Goal: Transaction & Acquisition: Subscribe to service/newsletter

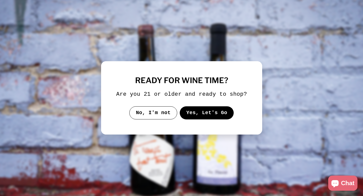
click at [201, 117] on button "Yes, Let's Go" at bounding box center [207, 113] width 54 height 13
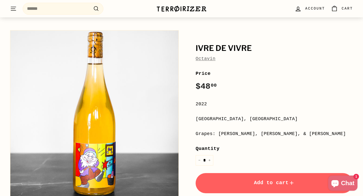
scroll to position [47, 0]
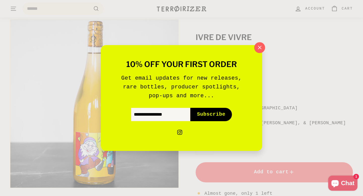
click at [261, 49] on icon "button" at bounding box center [260, 48] width 8 height 8
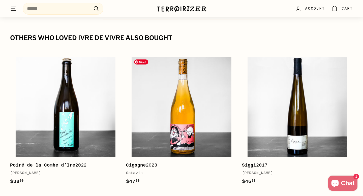
scroll to position [529, 0]
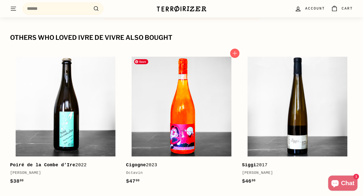
click at [169, 108] on img at bounding box center [182, 107] width 100 height 100
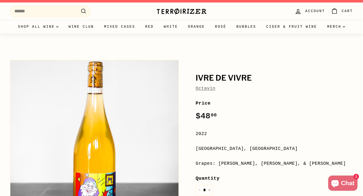
scroll to position [0, 0]
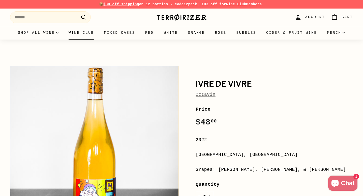
click at [97, 34] on link "Wine Club" at bounding box center [82, 33] width 36 height 14
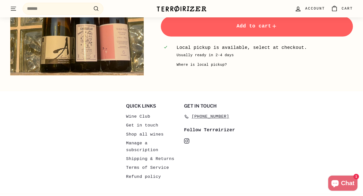
scroll to position [1024, 0]
